Goal: Transaction & Acquisition: Purchase product/service

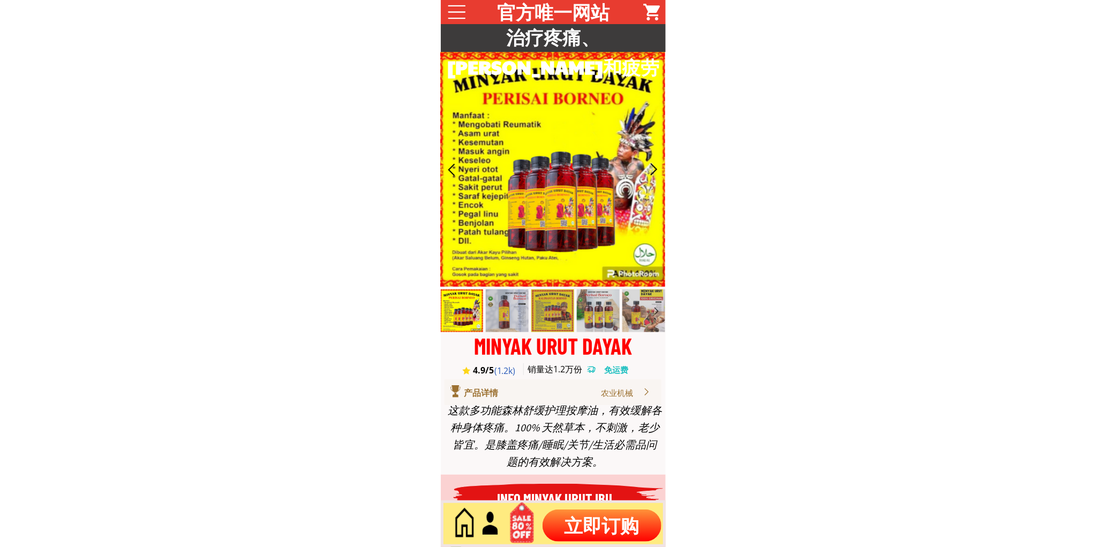
click at [611, 519] on p "立即订购" at bounding box center [601, 525] width 119 height 32
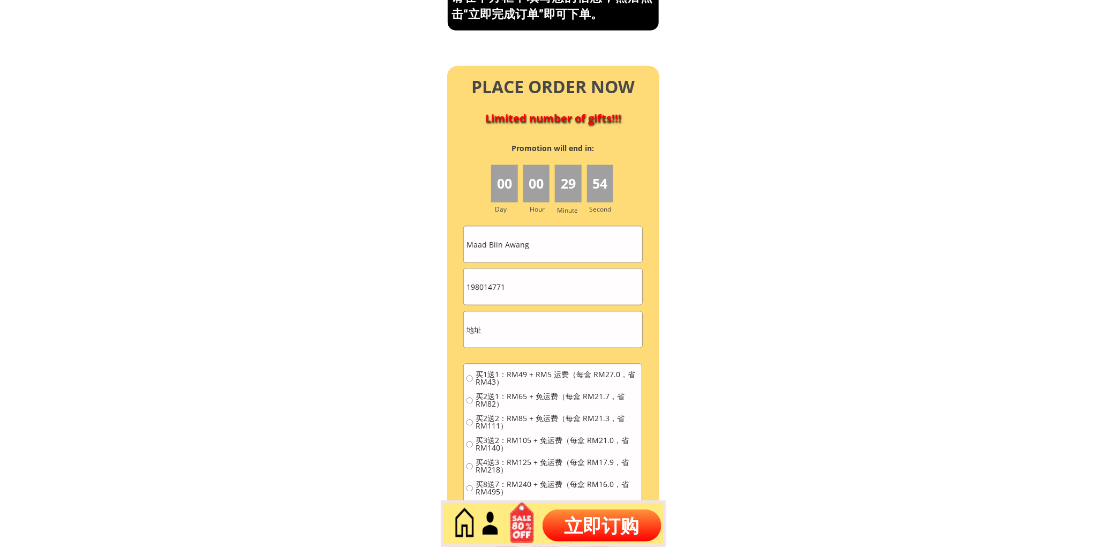
scroll to position [4649, 0]
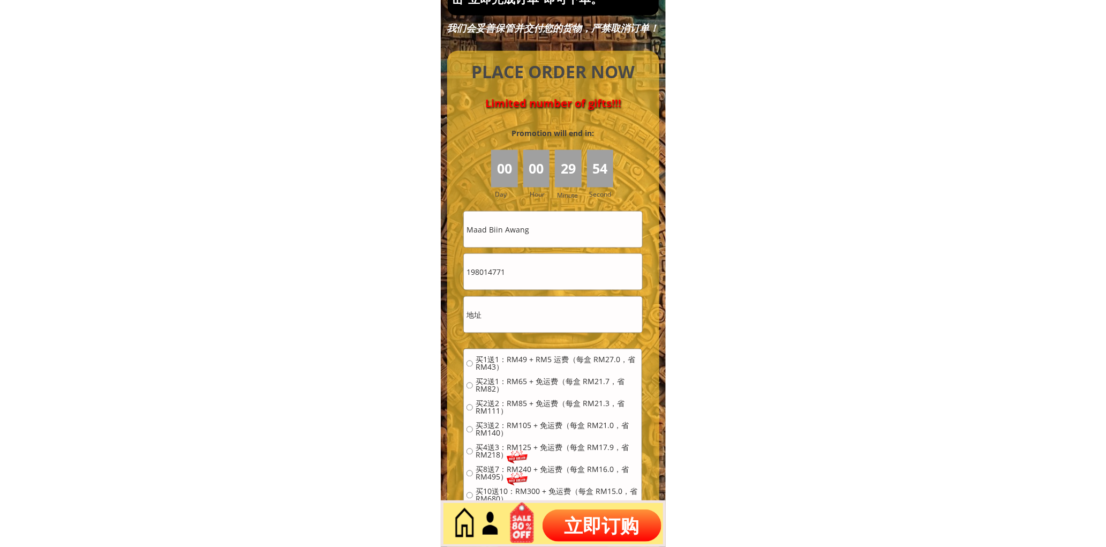
click at [571, 226] on input "Maad Biin Awang" at bounding box center [553, 230] width 178 height 36
click at [572, 226] on input "Maad Biin Awang" at bounding box center [553, 230] width 178 height 36
click at [575, 226] on input "Maad Biin Awang" at bounding box center [553, 230] width 178 height 36
paste input "LCyow"
type input "LCyow"
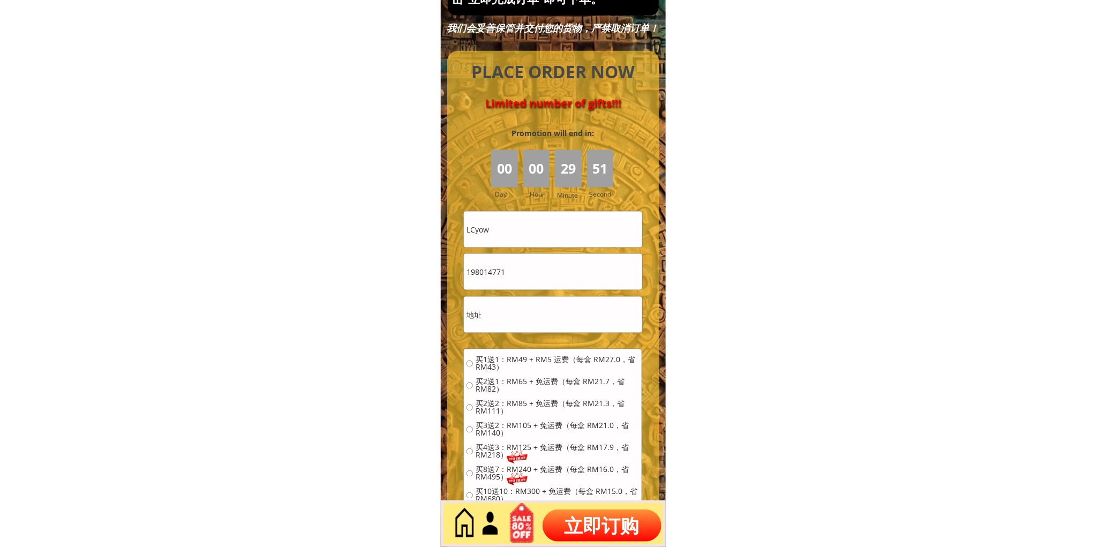
click at [533, 282] on input "198014771" at bounding box center [553, 272] width 178 height 36
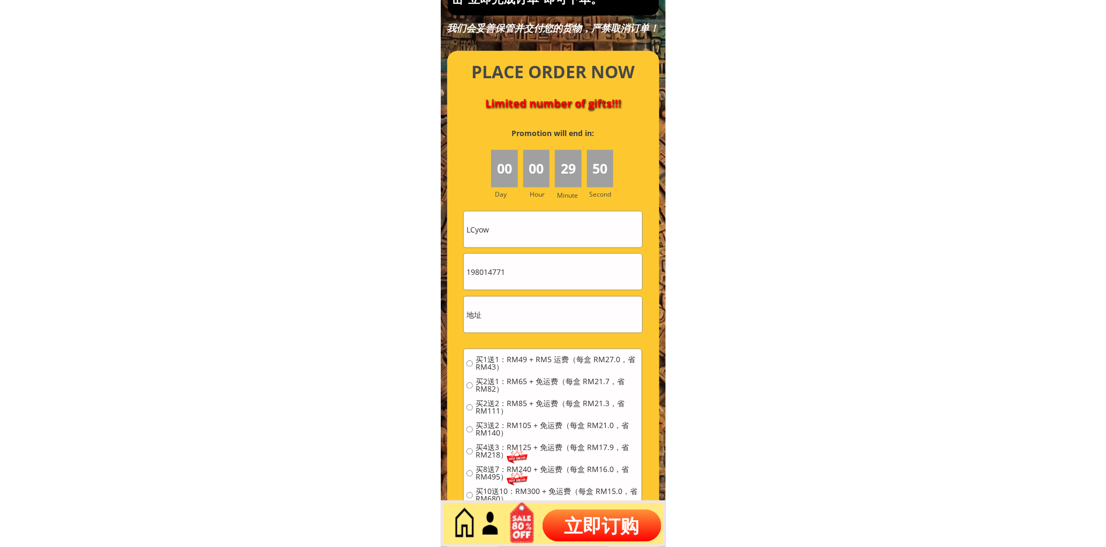
paste input "0166730099"
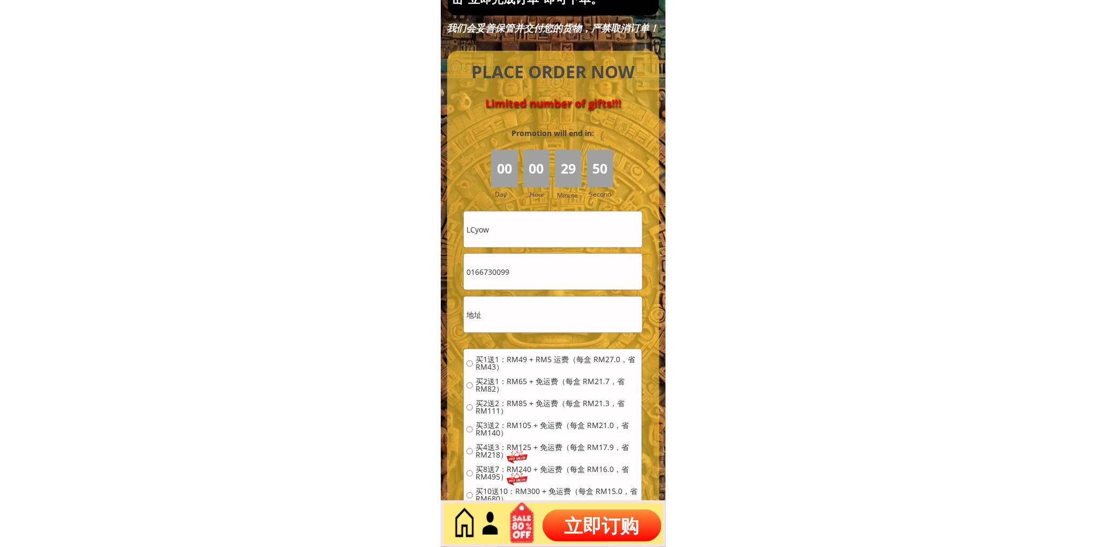
type input "0166730099"
click at [534, 305] on input "text" at bounding box center [553, 315] width 178 height 36
type input "lk"
click at [562, 374] on div "买1送1：RM49 + RM5 运费（每盒 RM27.0，省 RM43） 买2送1：RM65 + 免运费（每盒 RM21.7，省 RM82） 买2送2：RM8…" at bounding box center [552, 433] width 172 height 154
click at [556, 363] on span "买1送1：RM49 + RM5 运费（每盒 RM27.0，省 RM43）" at bounding box center [556, 363] width 163 height 15
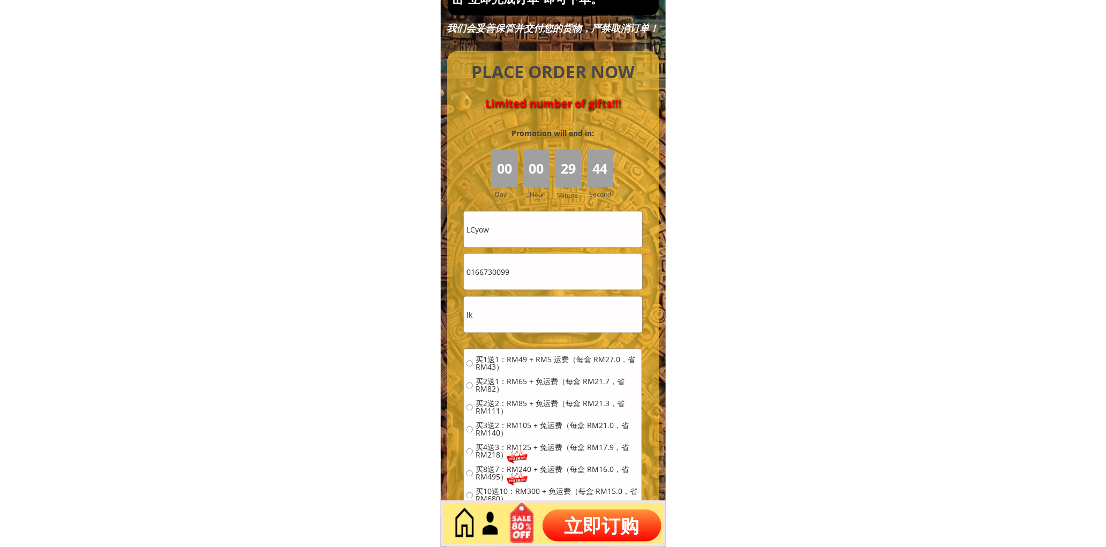
radio input "true"
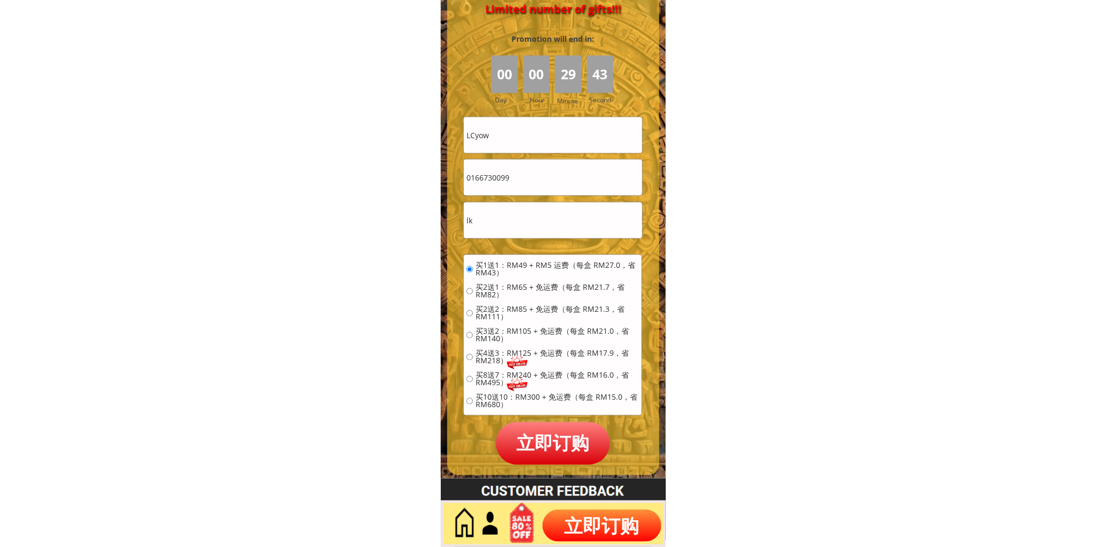
scroll to position [4747, 0]
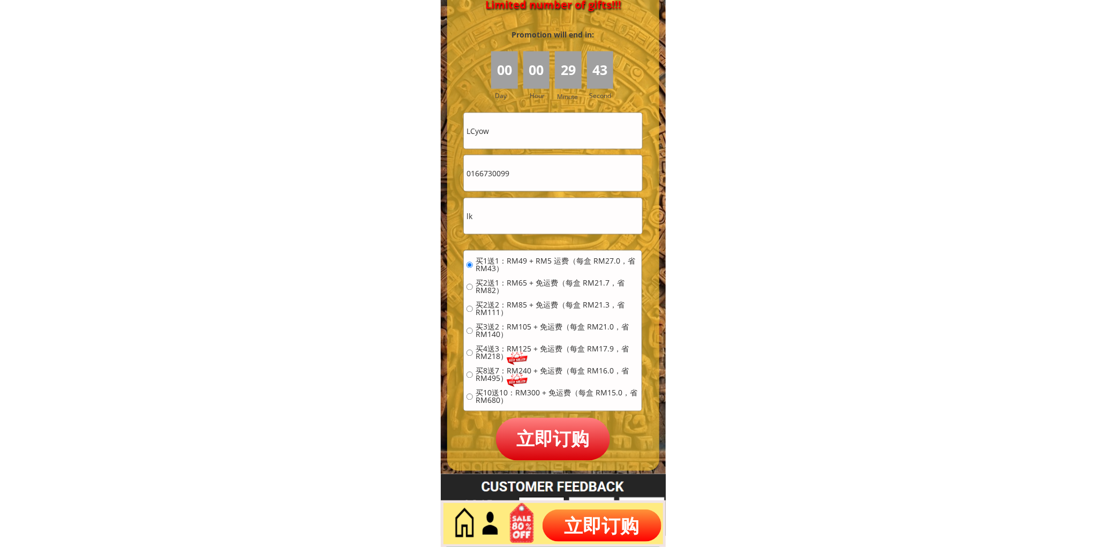
click at [617, 446] on form "买1送1：RM49 + RM5 运费（每盒 RM27.0，省 RM43） 买2送1：RM65 + 免运费（每盒 RM21.7，省 RM82） 买2送2：RM8…" at bounding box center [552, 286] width 179 height 348
click at [591, 444] on p "立即订购" at bounding box center [553, 439] width 115 height 42
